Goal: Task Accomplishment & Management: Manage account settings

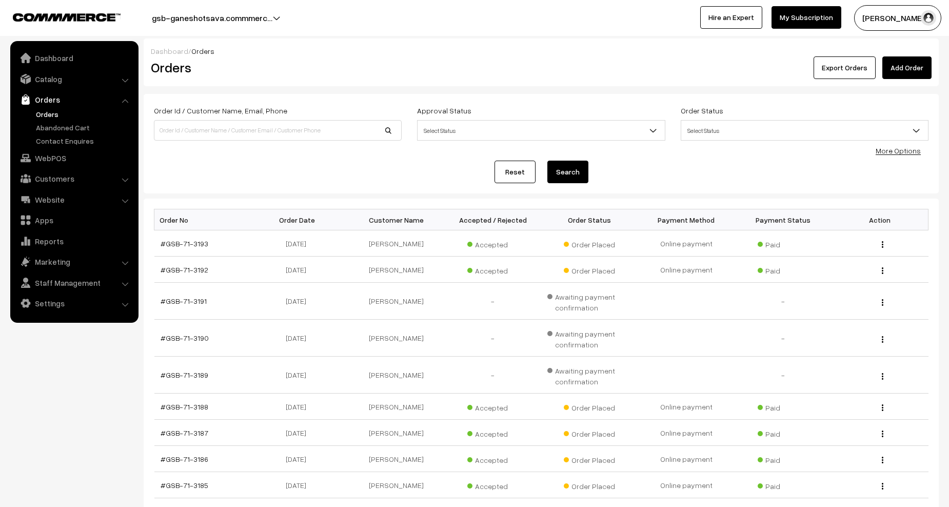
click at [50, 113] on link "Orders" at bounding box center [84, 114] width 102 height 11
click at [49, 114] on link "Orders" at bounding box center [84, 114] width 102 height 11
click at [50, 111] on link "Orders" at bounding box center [84, 114] width 102 height 11
